Goal: Communication & Community: Answer question/provide support

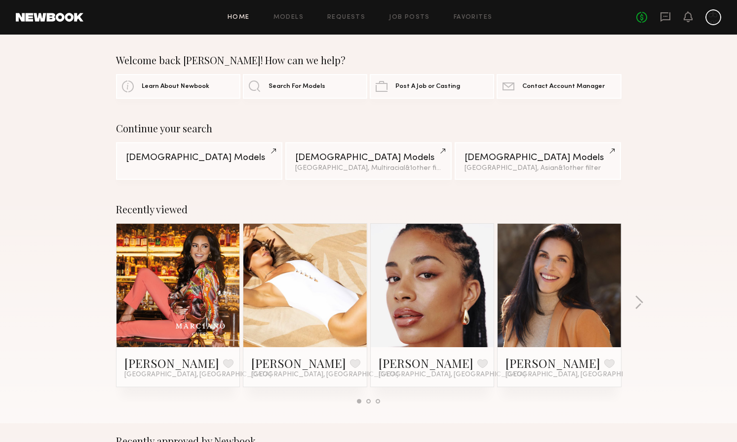
click at [672, 18] on div "No fees up to $5,000" at bounding box center [678, 17] width 85 height 16
click at [668, 18] on icon at bounding box center [665, 16] width 11 height 11
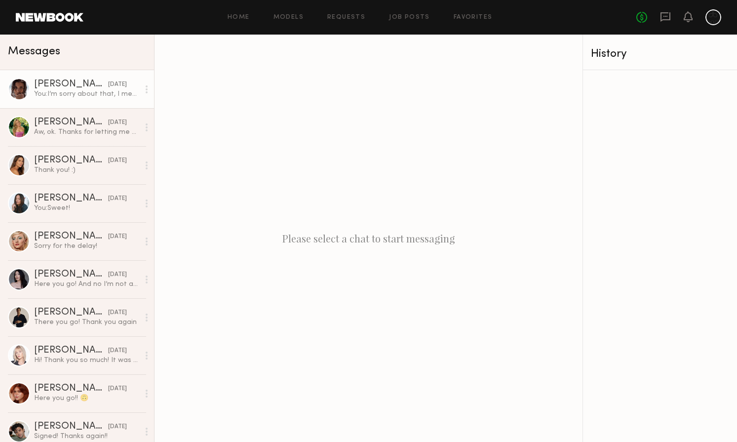
click at [65, 90] on div "You: I’m sorry about that, I meant to hit release. Thank you so much though." at bounding box center [86, 93] width 105 height 9
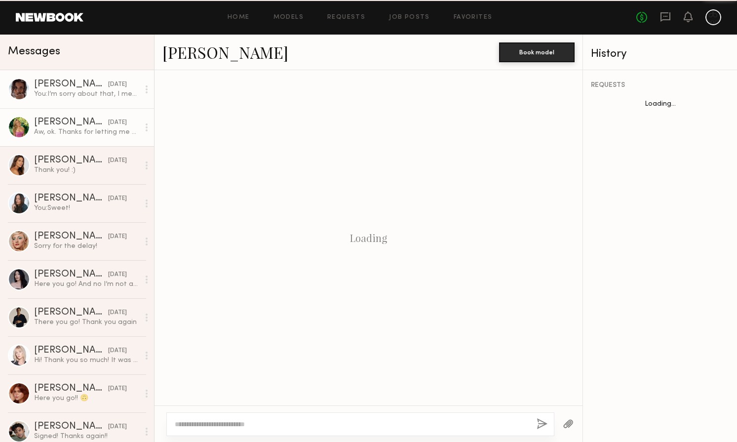
scroll to position [194, 0]
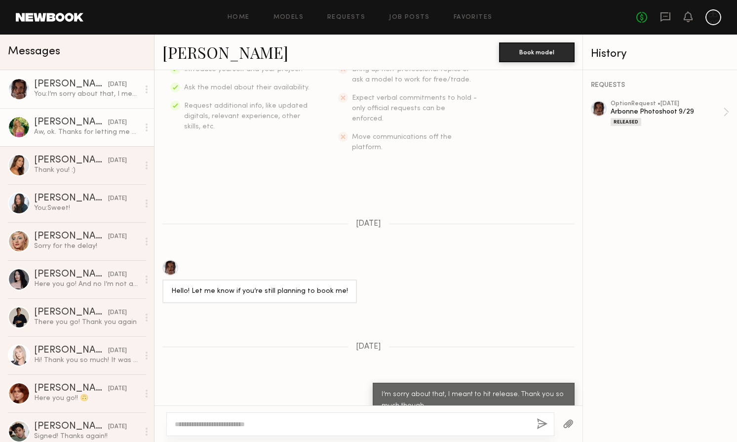
click at [108, 125] on div "[DATE]" at bounding box center [117, 122] width 19 height 9
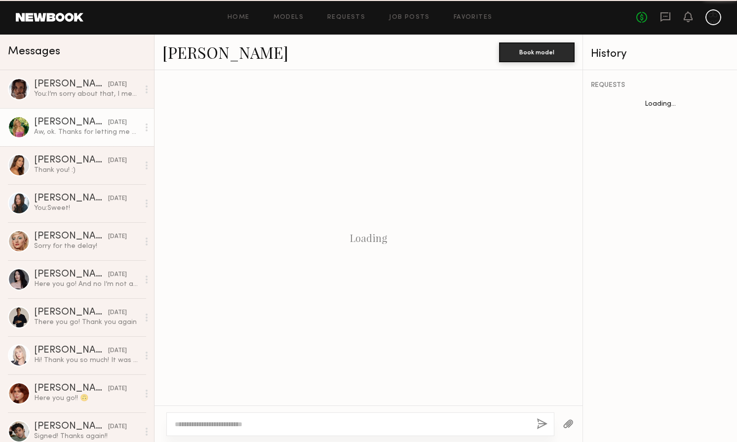
scroll to position [431, 0]
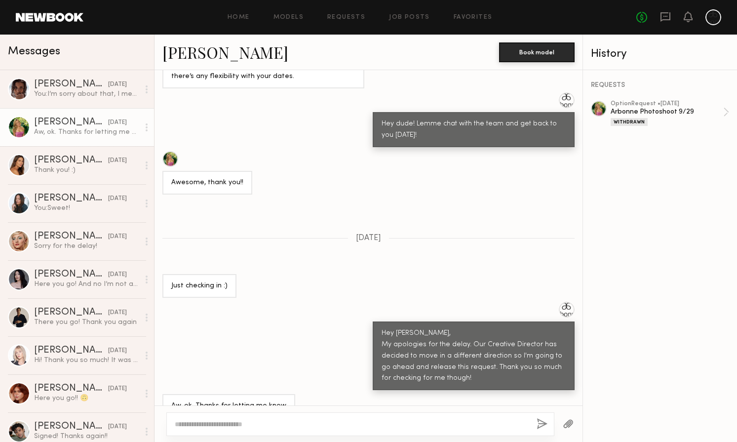
click at [75, 17] on link at bounding box center [50, 17] width 68 height 9
